Goal: Information Seeking & Learning: Learn about a topic

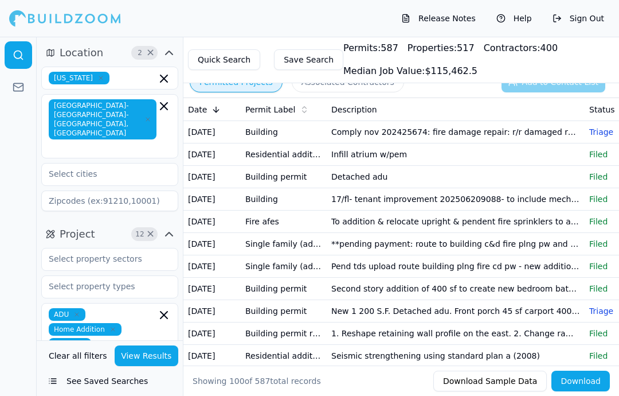
click at [543, 137] on td "Comply nov 202425674: fire damage repair: r/r damaged roofing roof sheathing & …" at bounding box center [456, 132] width 258 height 22
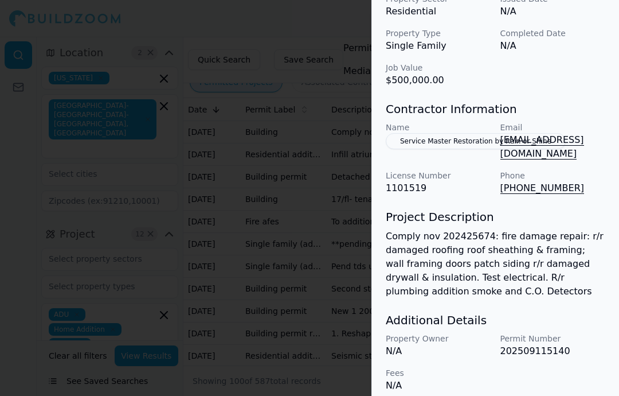
scroll to position [455, 0]
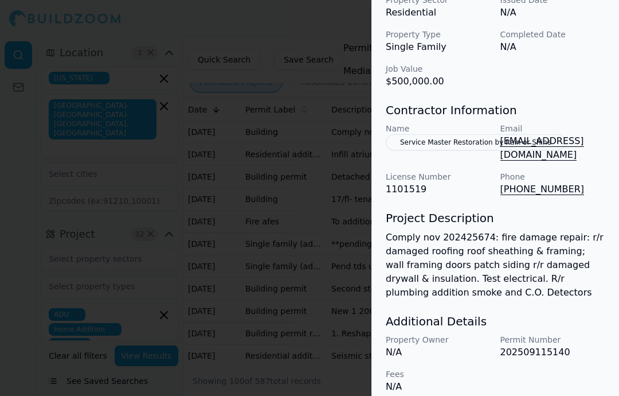
click at [476, 143] on button "Service Master Restoration by Rain or Shine" at bounding box center [476, 142] width 180 height 16
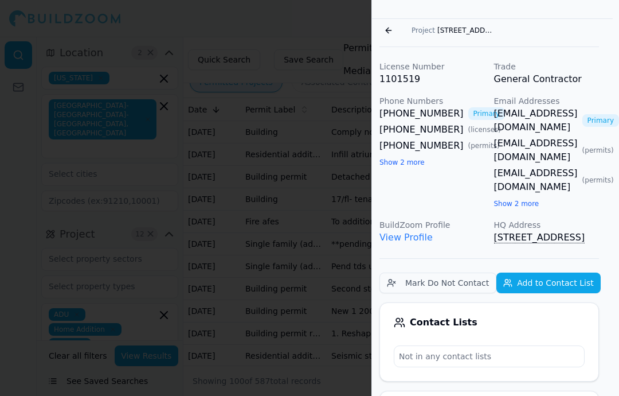
scroll to position [49, 6]
click at [385, 29] on button "Go back" at bounding box center [389, 31] width 18 height 18
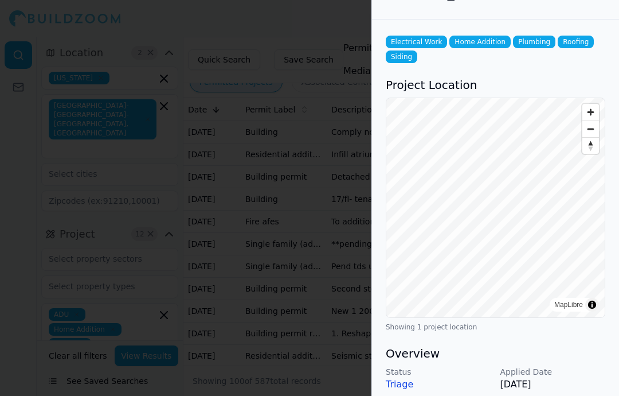
scroll to position [49, 0]
click at [323, 112] on div at bounding box center [309, 198] width 619 height 396
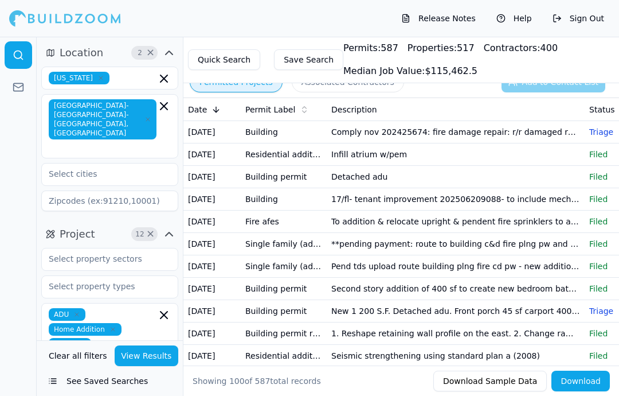
click at [534, 128] on td "Comply nov 202425674: fire damage repair: r/r damaged roofing roof sheathing & …" at bounding box center [456, 132] width 258 height 22
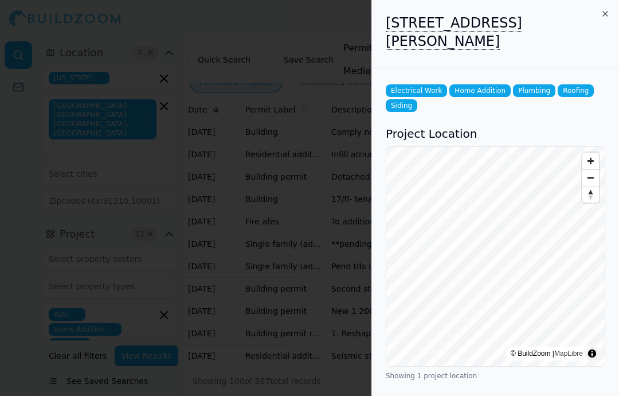
scroll to position [0, 0]
